Goal: Complete application form

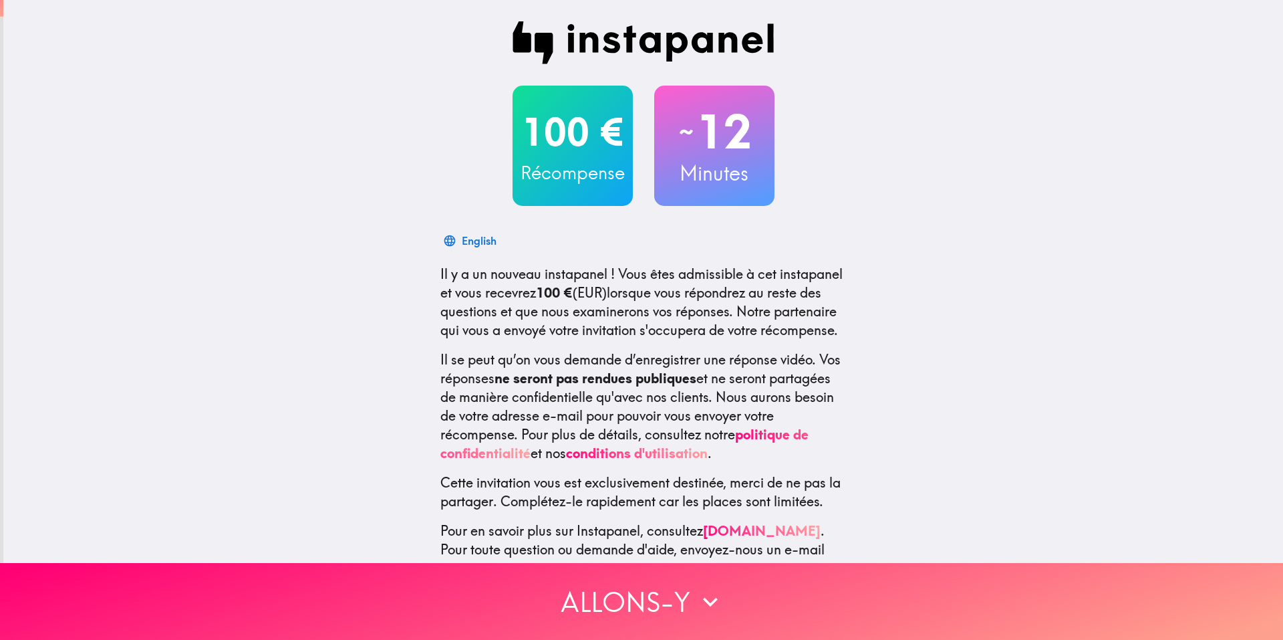
scroll to position [65, 0]
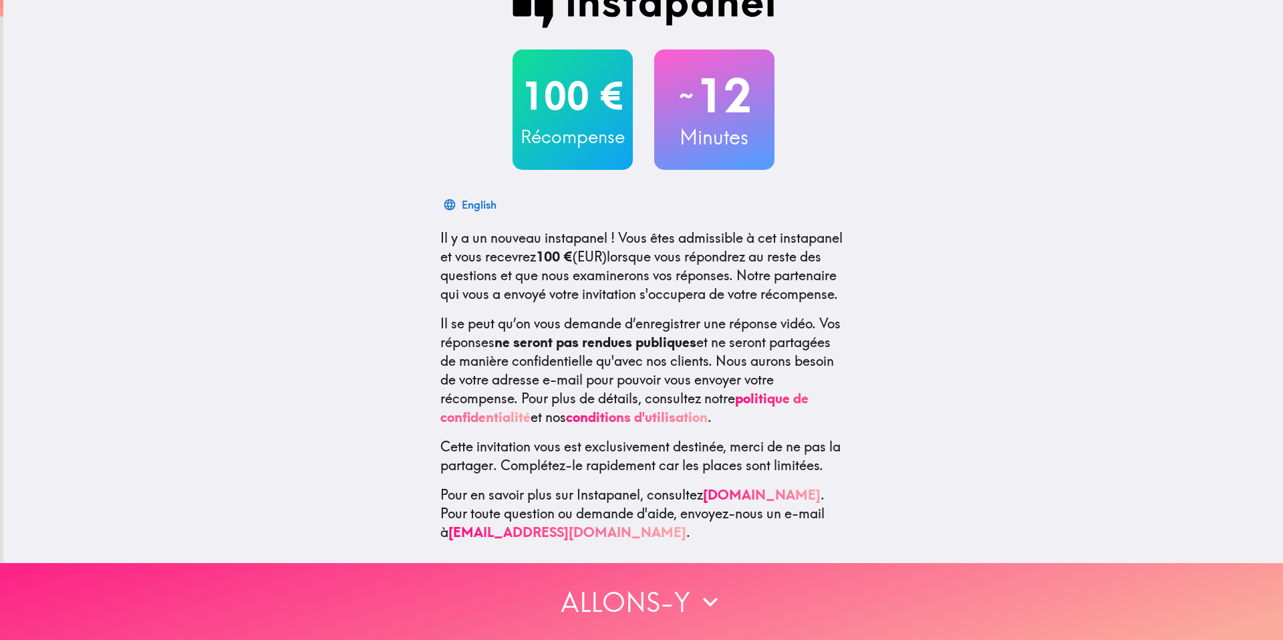
click at [638, 600] on button "Allons-y" at bounding box center [641, 601] width 1283 height 77
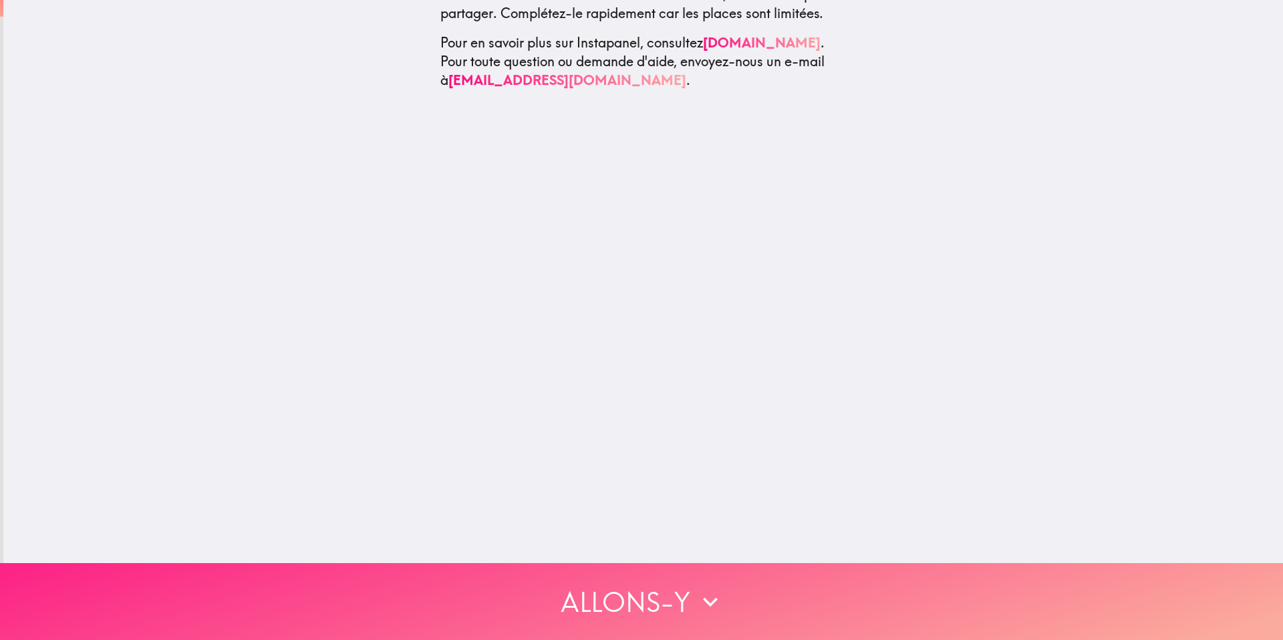
scroll to position [0, 0]
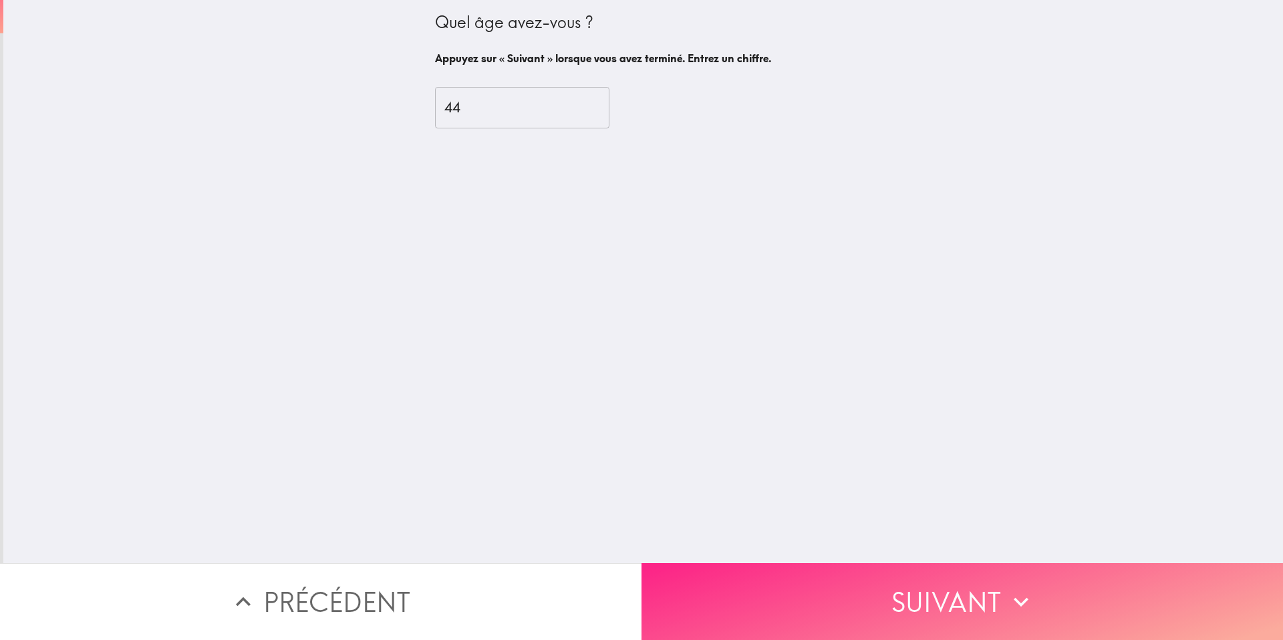
click at [847, 589] on button "Suivant" at bounding box center [963, 601] width 642 height 77
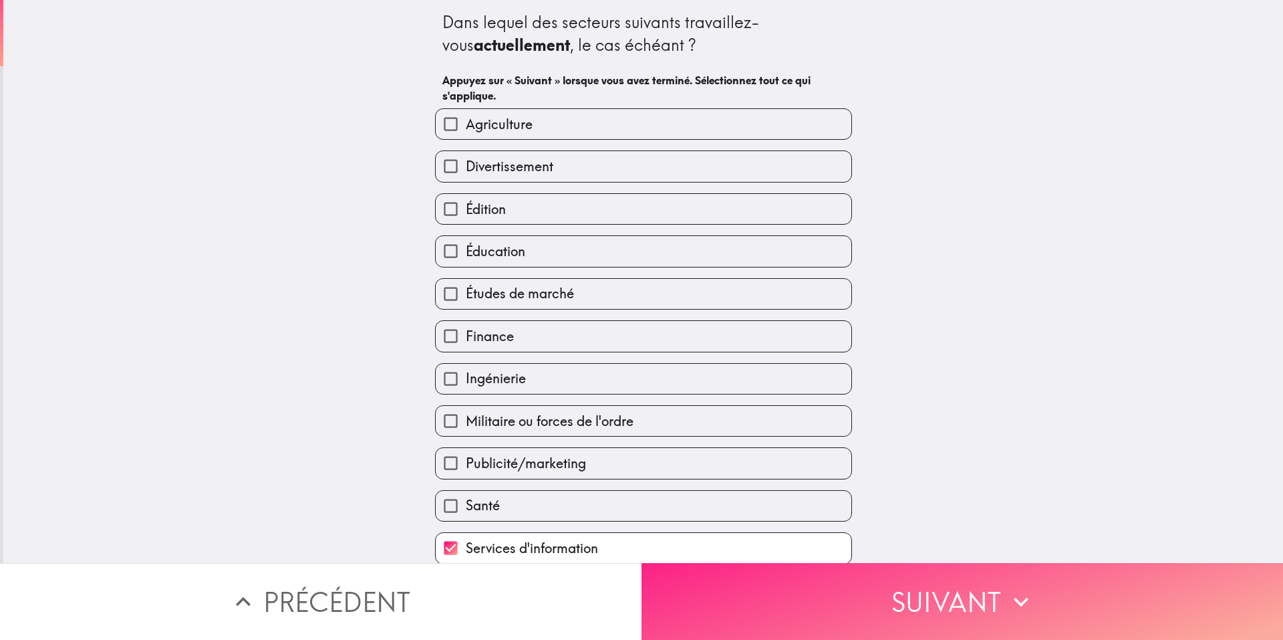
click at [847, 589] on button "Suivant" at bounding box center [963, 601] width 642 height 77
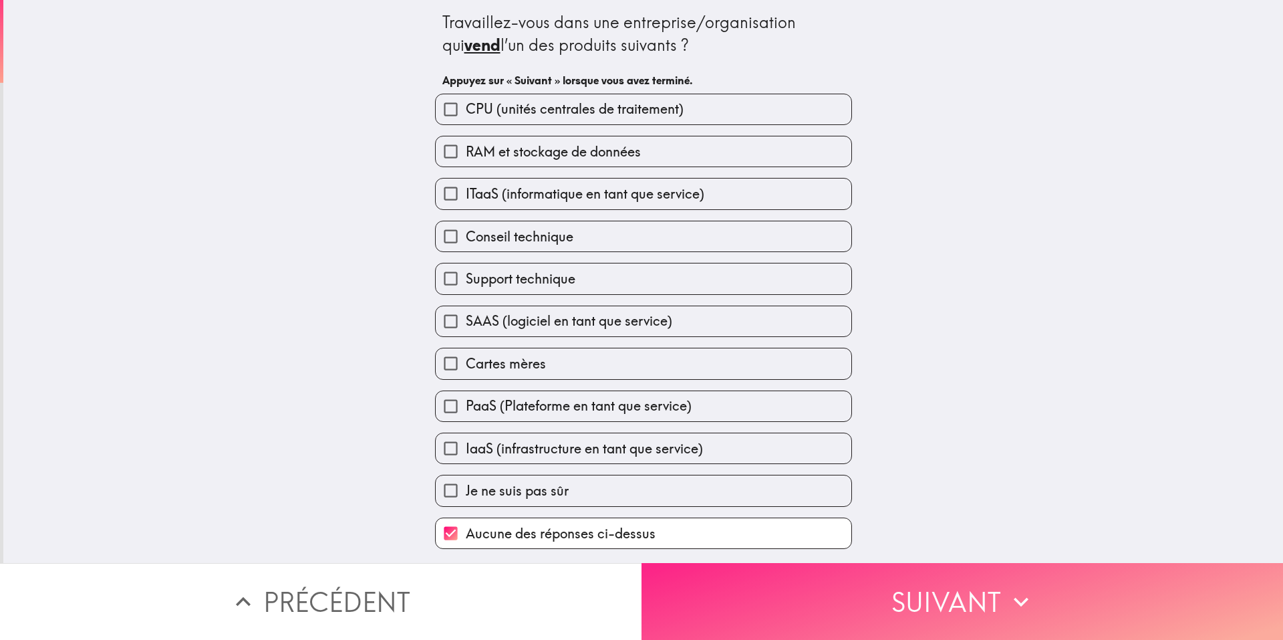
click at [847, 589] on button "Suivant" at bounding box center [963, 601] width 642 height 77
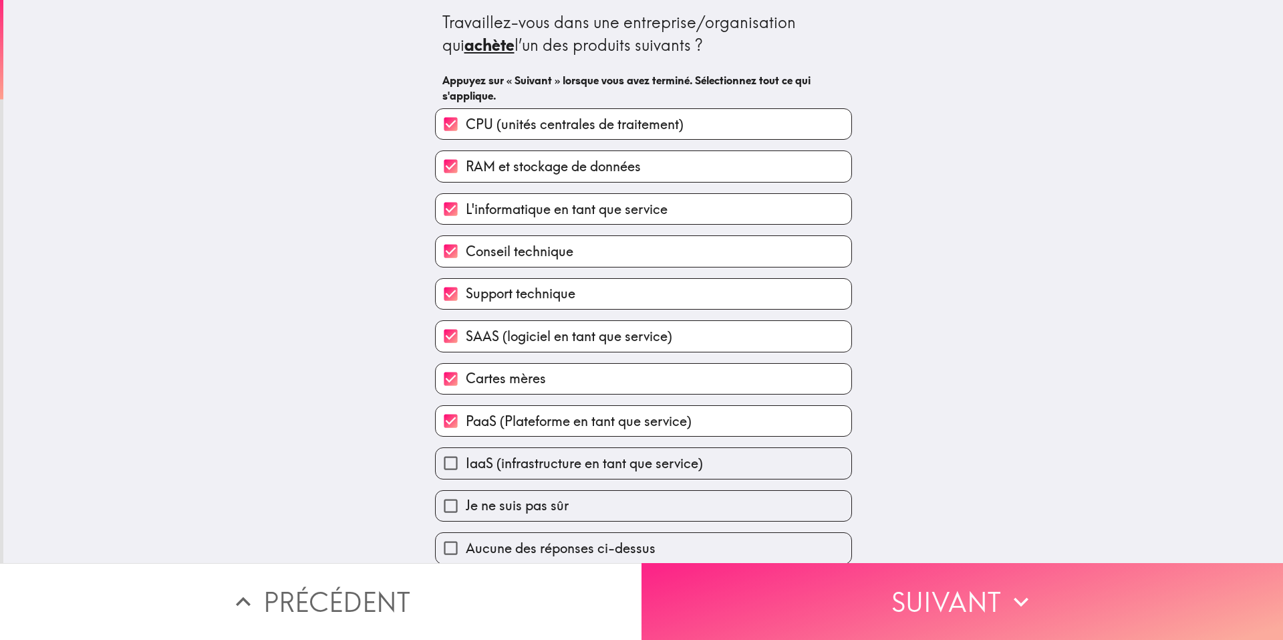
click at [847, 589] on button "Suivant" at bounding box center [963, 601] width 642 height 77
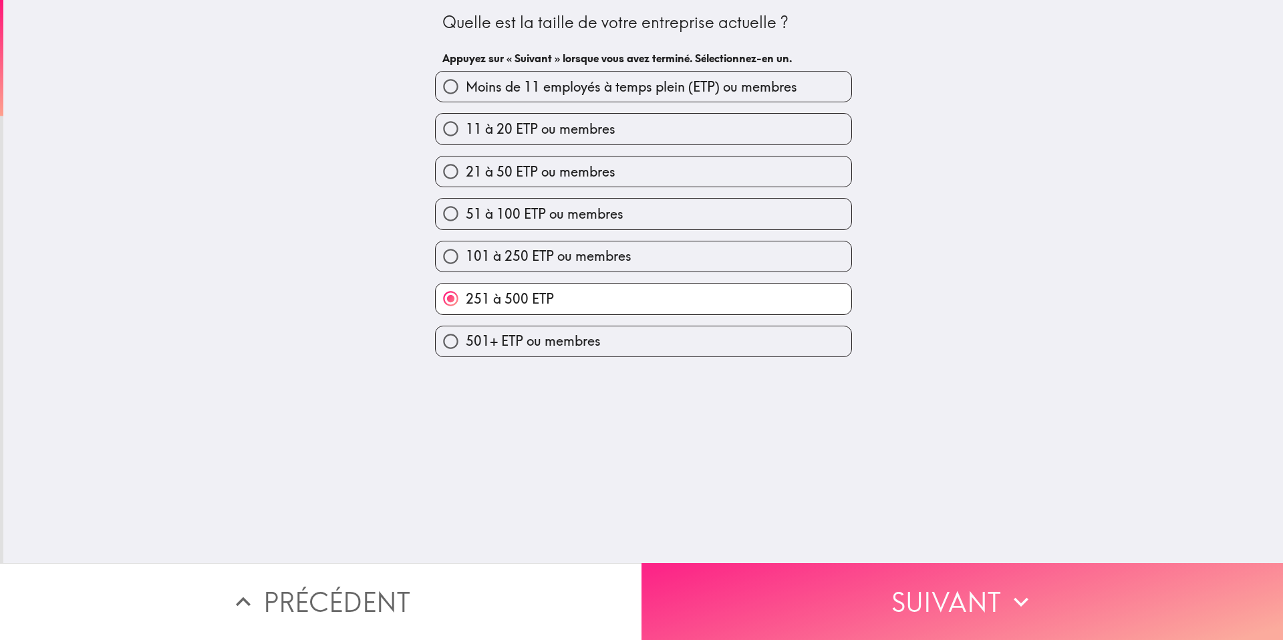
click at [847, 589] on button "Suivant" at bounding box center [963, 601] width 642 height 77
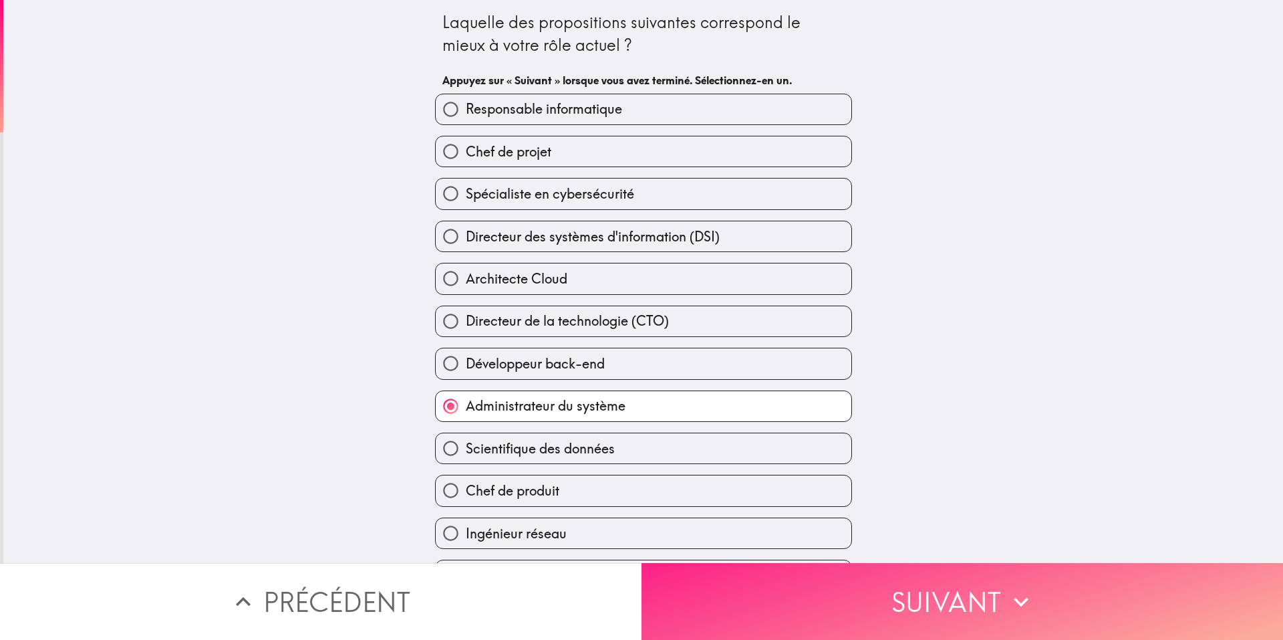
click at [847, 589] on button "Suivant" at bounding box center [963, 601] width 642 height 77
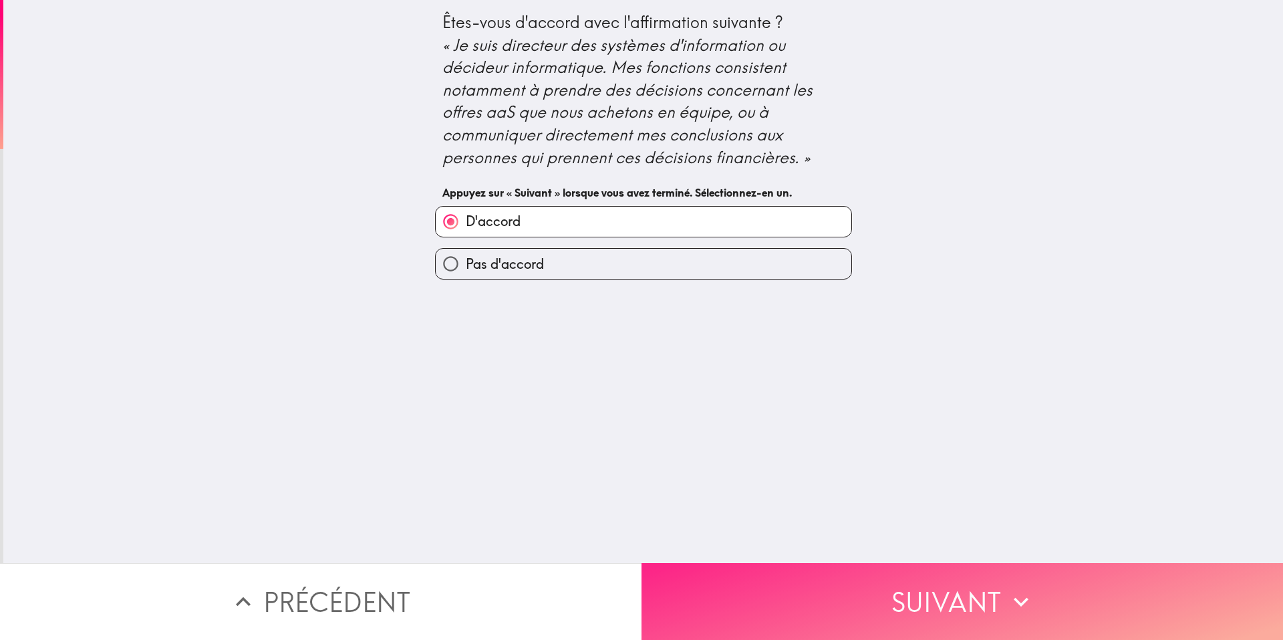
click at [847, 589] on button "Suivant" at bounding box center [963, 601] width 642 height 77
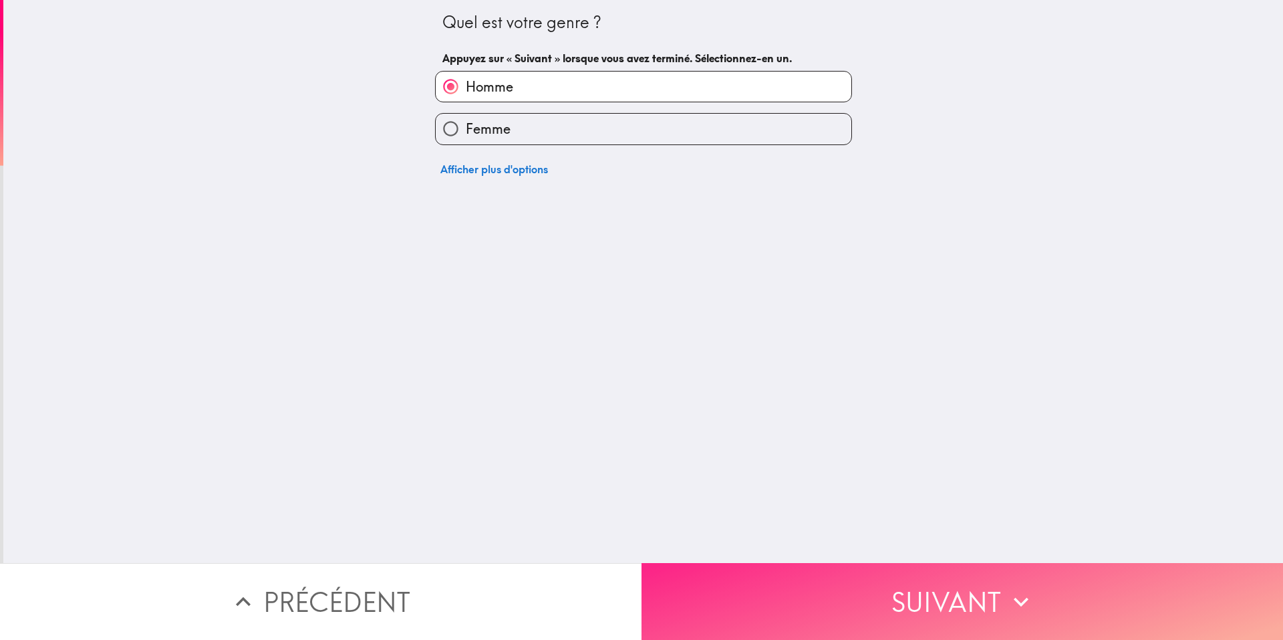
click at [847, 589] on button "Suivant" at bounding box center [963, 601] width 642 height 77
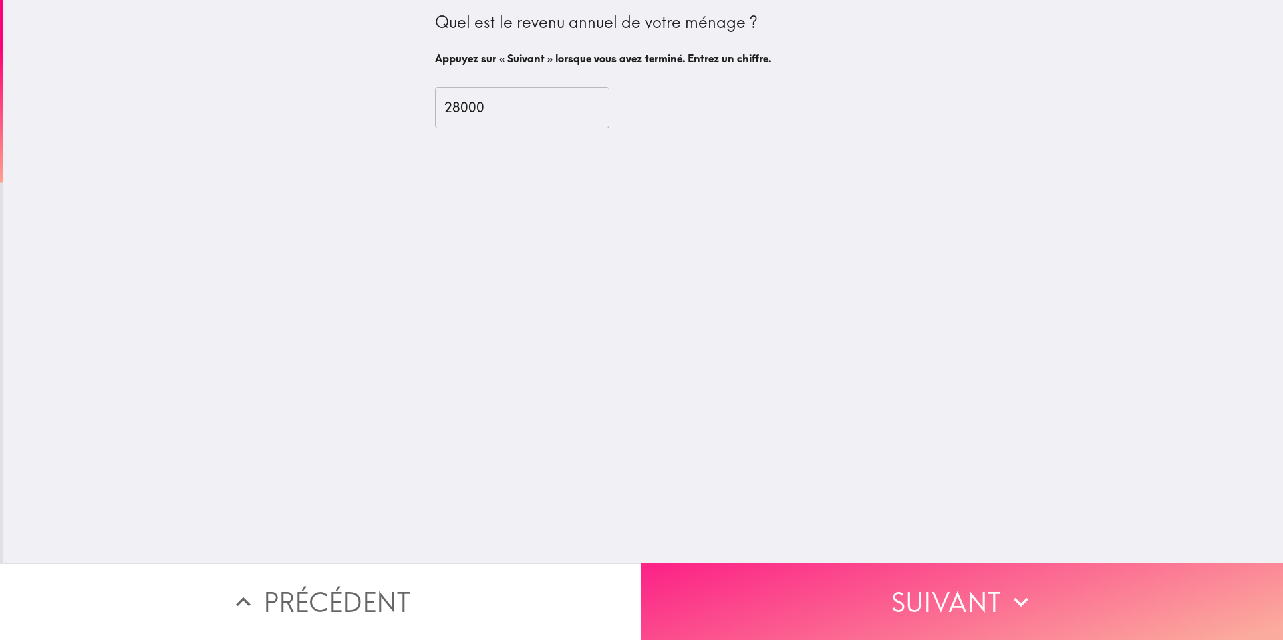
click at [847, 589] on button "Suivant" at bounding box center [963, 601] width 642 height 77
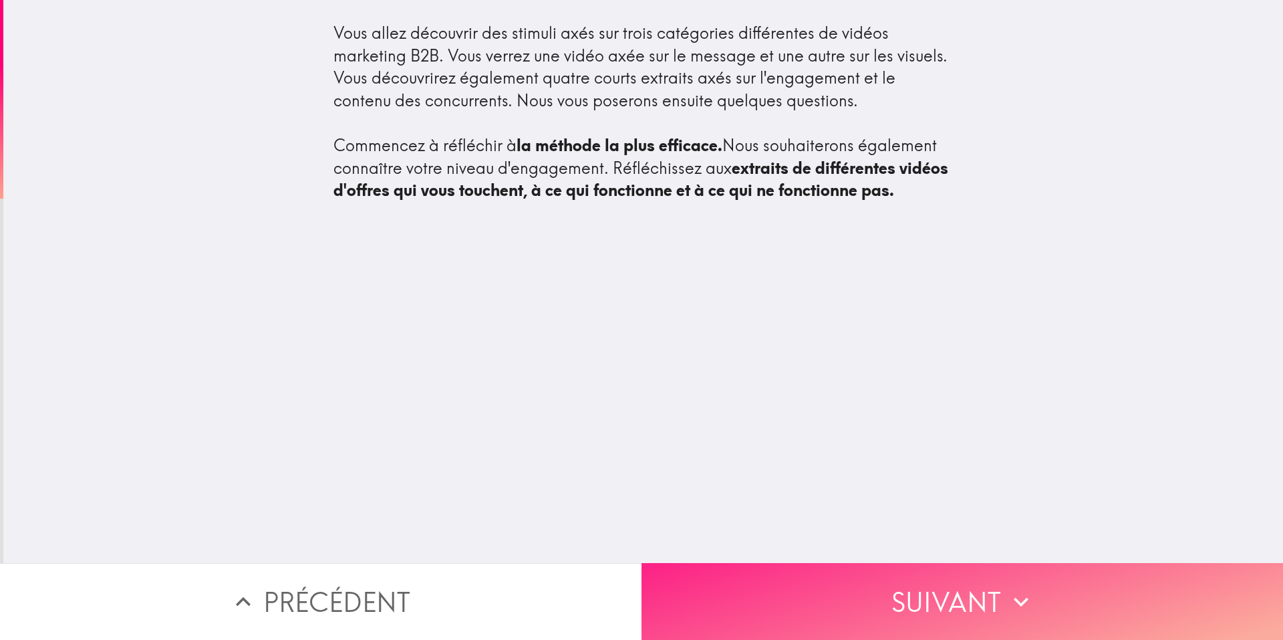
click at [847, 589] on button "Suivant" at bounding box center [963, 601] width 642 height 77
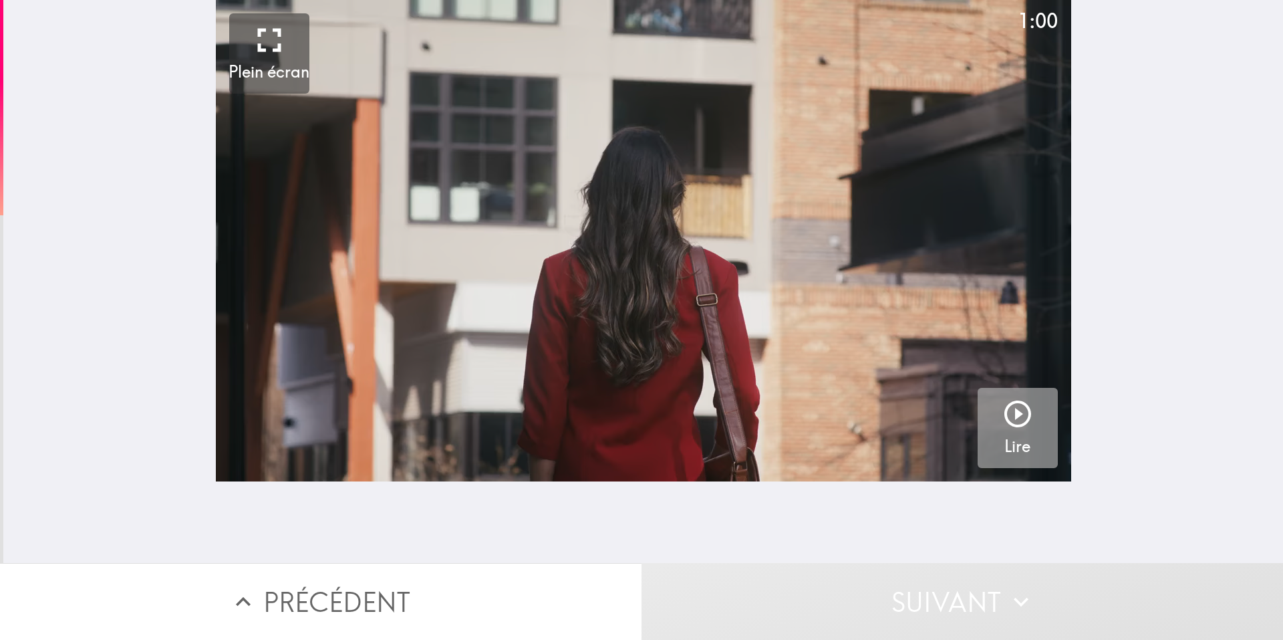
click at [1009, 414] on icon "button" at bounding box center [1018, 413] width 27 height 27
